Goal: Task Accomplishment & Management: Use online tool/utility

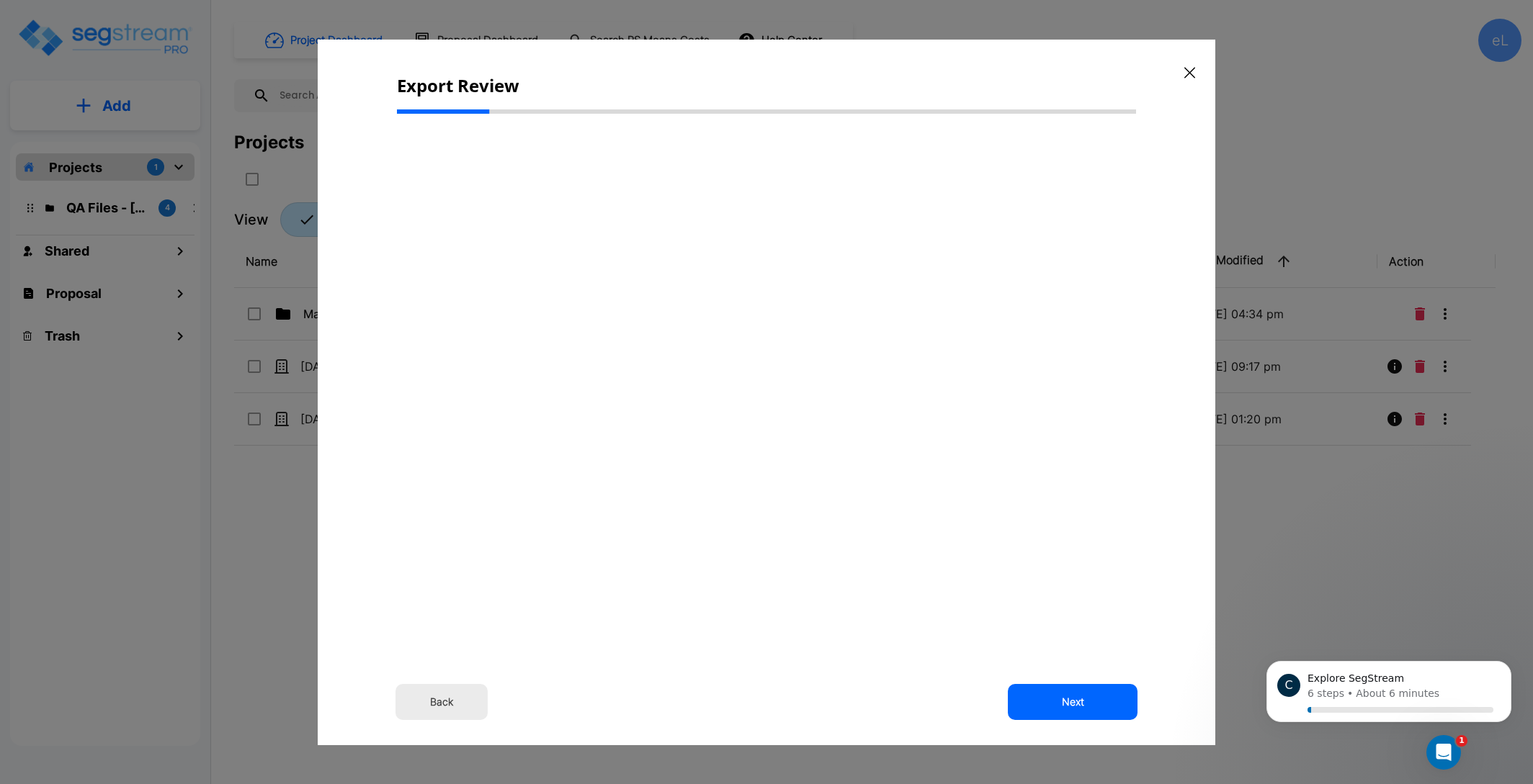
click at [1193, 69] on icon "button" at bounding box center [1190, 72] width 11 height 11
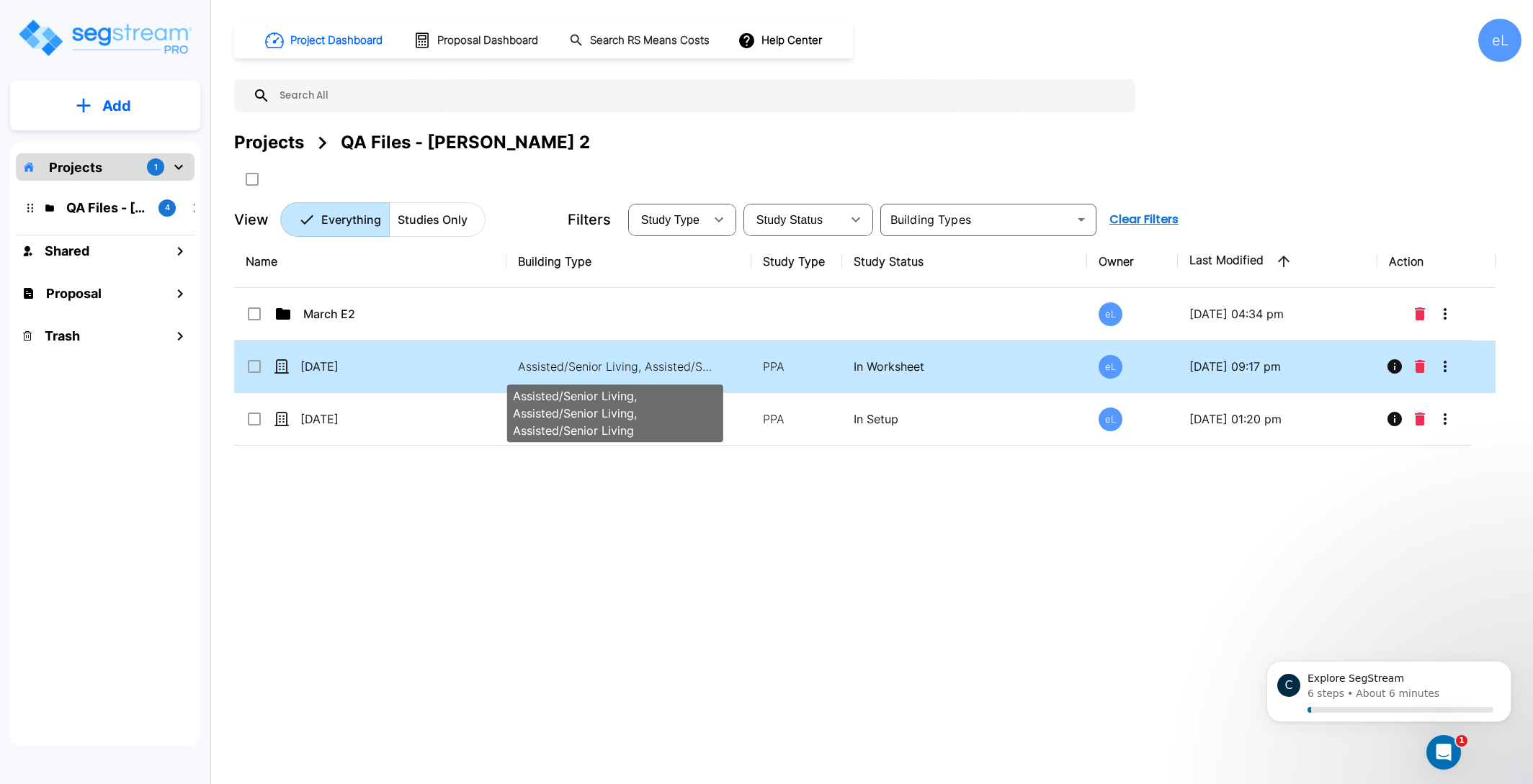
click at [560, 360] on p "Assisted/Senior Living, Assisted/Senior Living, Assisted/Senior Living" at bounding box center [615, 366] width 195 height 17
checkbox input "true"
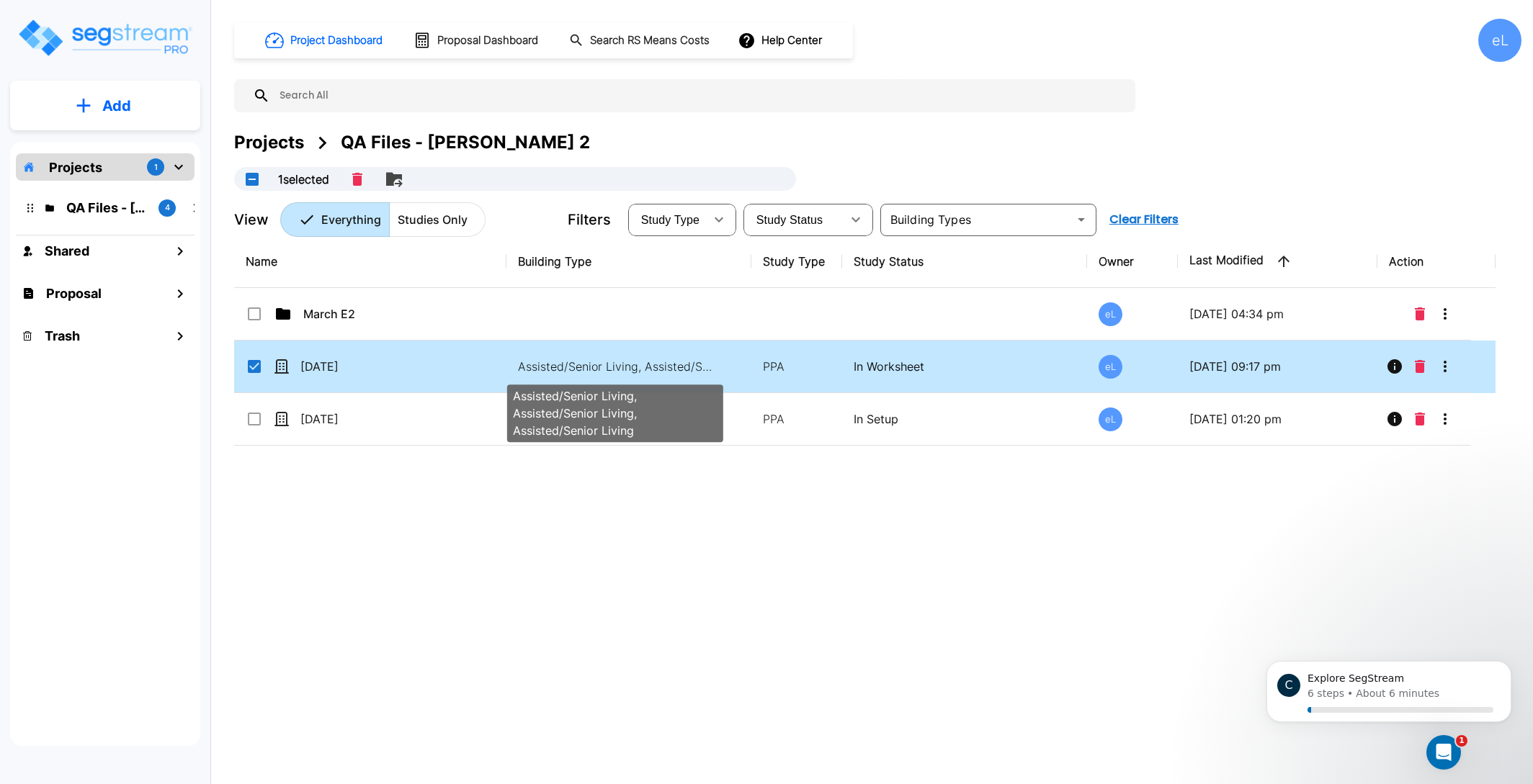
click at [560, 360] on p "Assisted/Senior Living, Assisted/Senior Living, Assisted/Senior Living" at bounding box center [615, 366] width 195 height 17
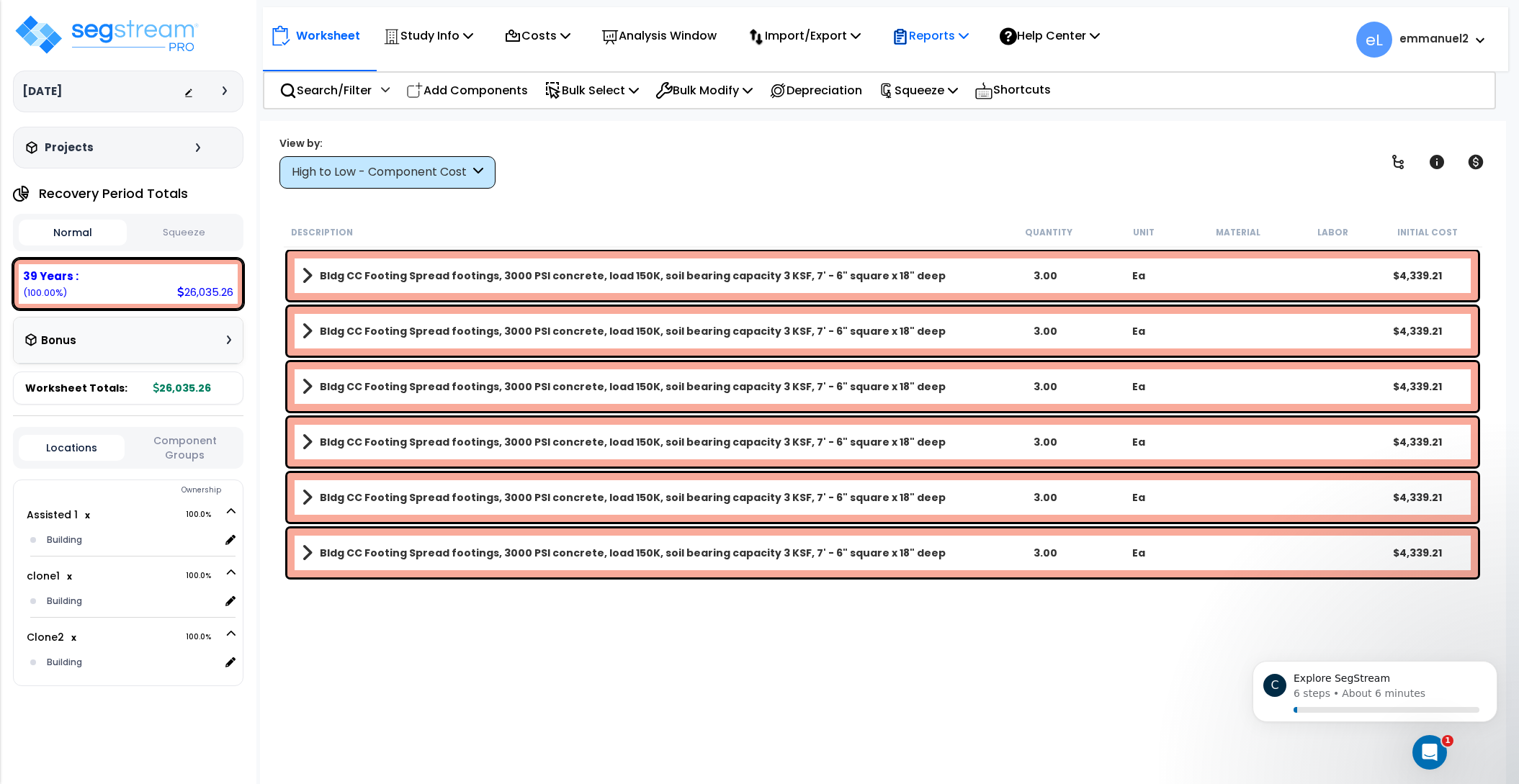
click at [940, 42] on p "Reports" at bounding box center [930, 36] width 77 height 20
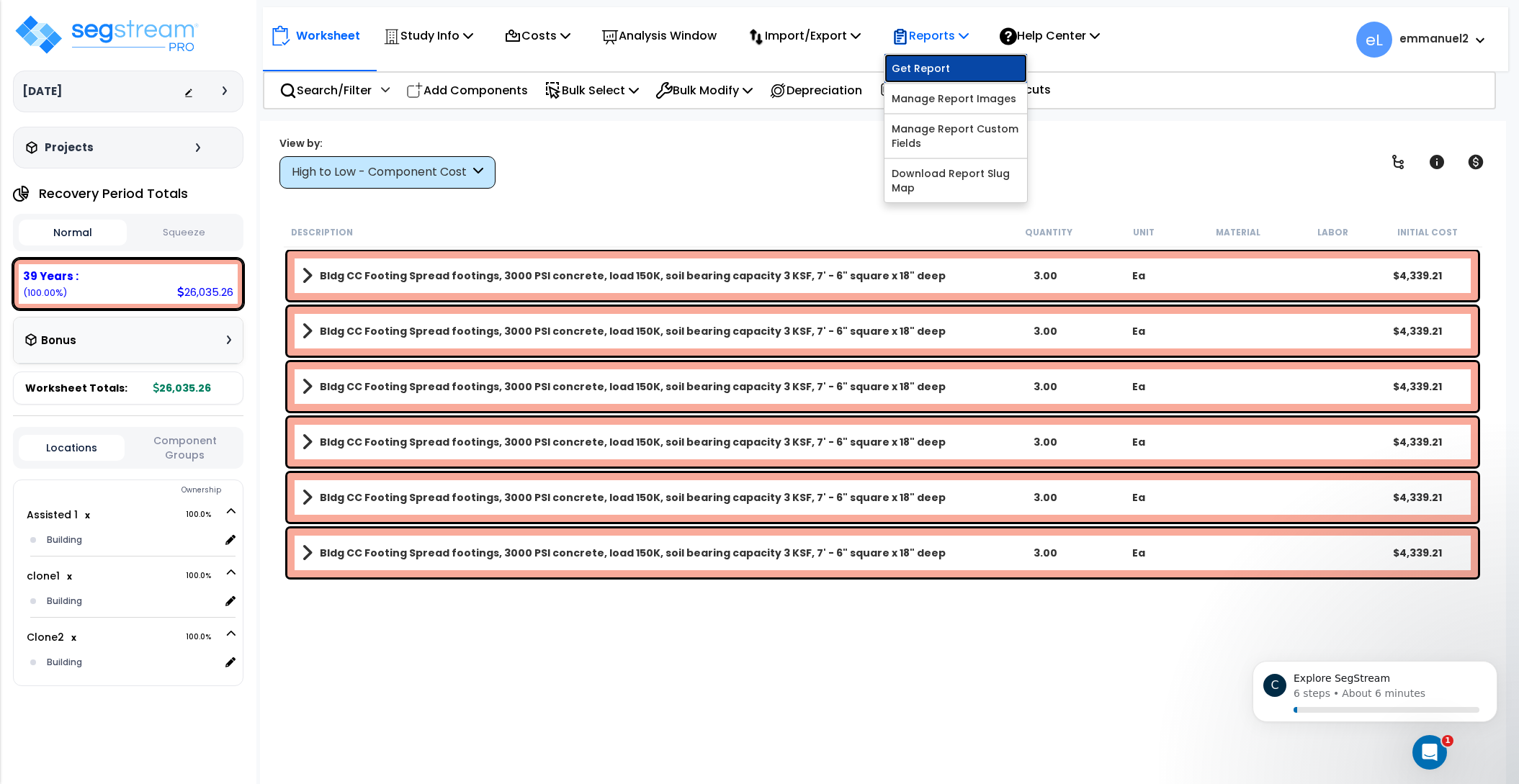
click at [965, 76] on link "Get Report" at bounding box center [956, 69] width 143 height 29
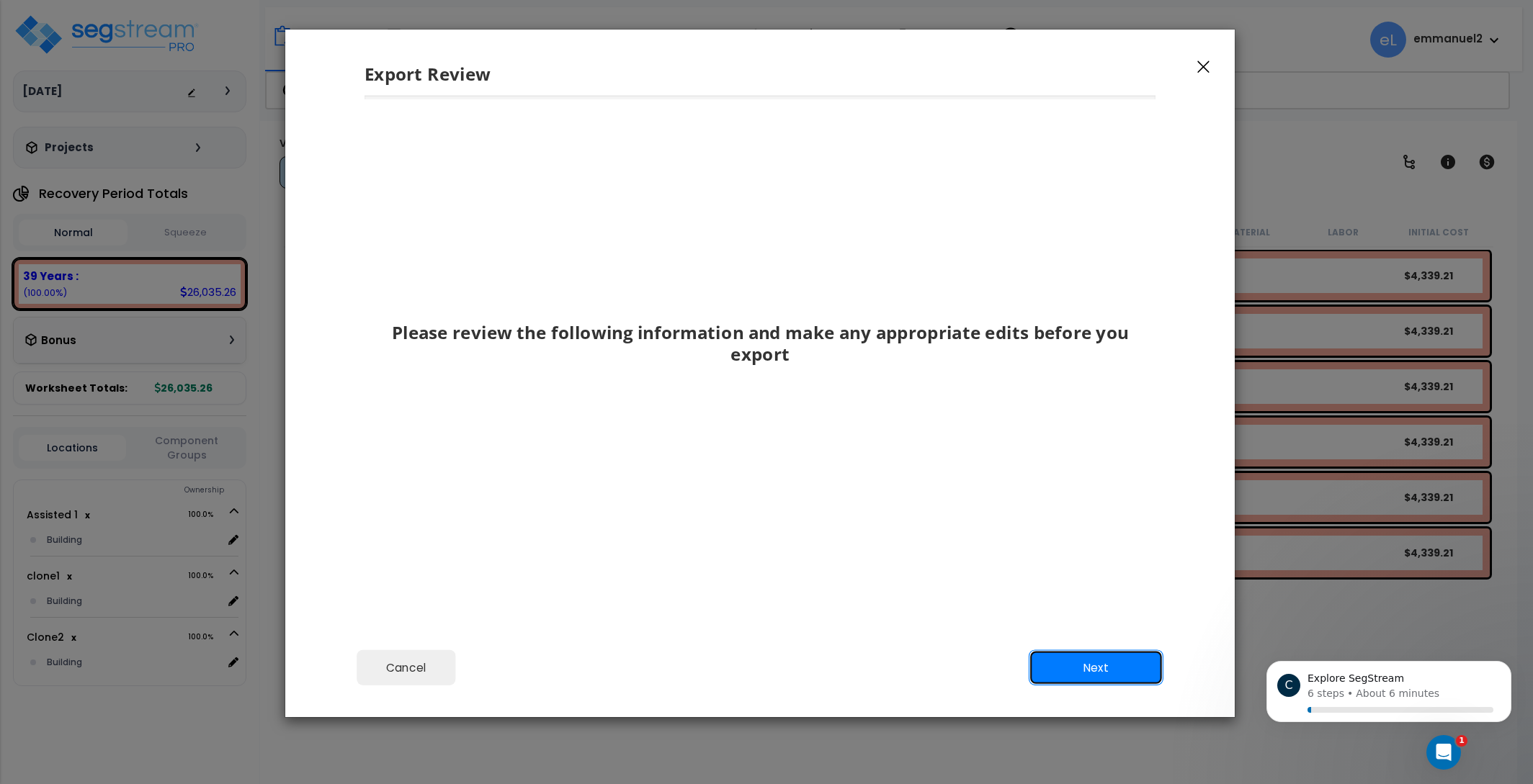
click at [1053, 665] on button "Next" at bounding box center [1095, 668] width 135 height 36
